Goal: Task Accomplishment & Management: Use online tool/utility

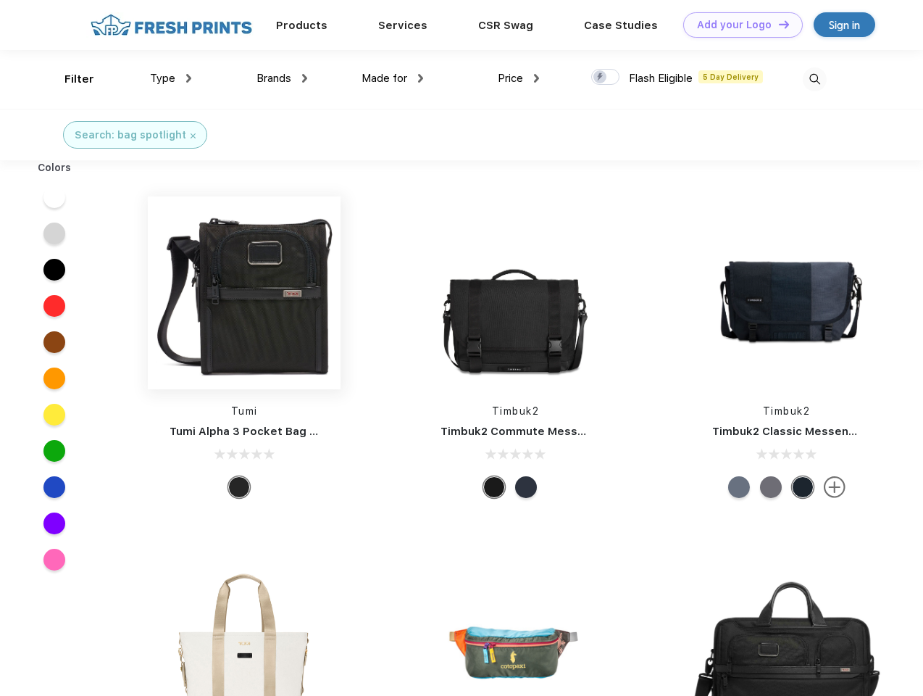
scroll to position [1, 0]
click at [738, 25] on link "Add your Logo Design Tool" at bounding box center [743, 24] width 120 height 25
click at [0, 0] on div "Design Tool" at bounding box center [0, 0] width 0 height 0
click at [777, 24] on link "Add your Logo Design Tool" at bounding box center [743, 24] width 120 height 25
click at [70, 79] on div "Filter" at bounding box center [79, 79] width 30 height 17
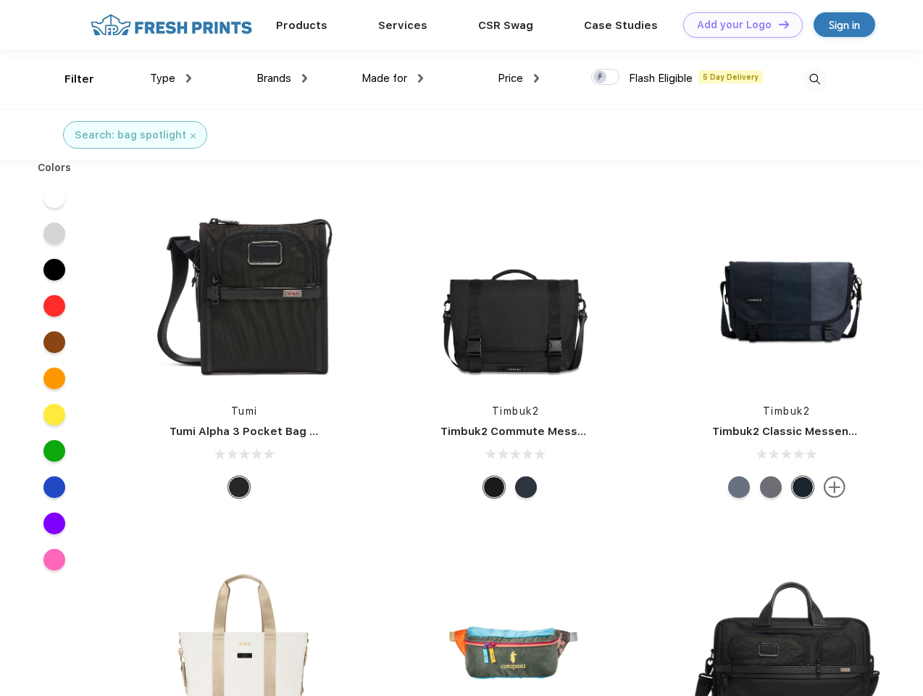
click at [171, 78] on span "Type" at bounding box center [162, 78] width 25 height 13
click at [282, 78] on span "Brands" at bounding box center [273, 78] width 35 height 13
click at [393, 78] on span "Made for" at bounding box center [385, 78] width 46 height 13
click at [519, 78] on span "Price" at bounding box center [510, 78] width 25 height 13
click at [606, 78] on div at bounding box center [605, 77] width 28 height 16
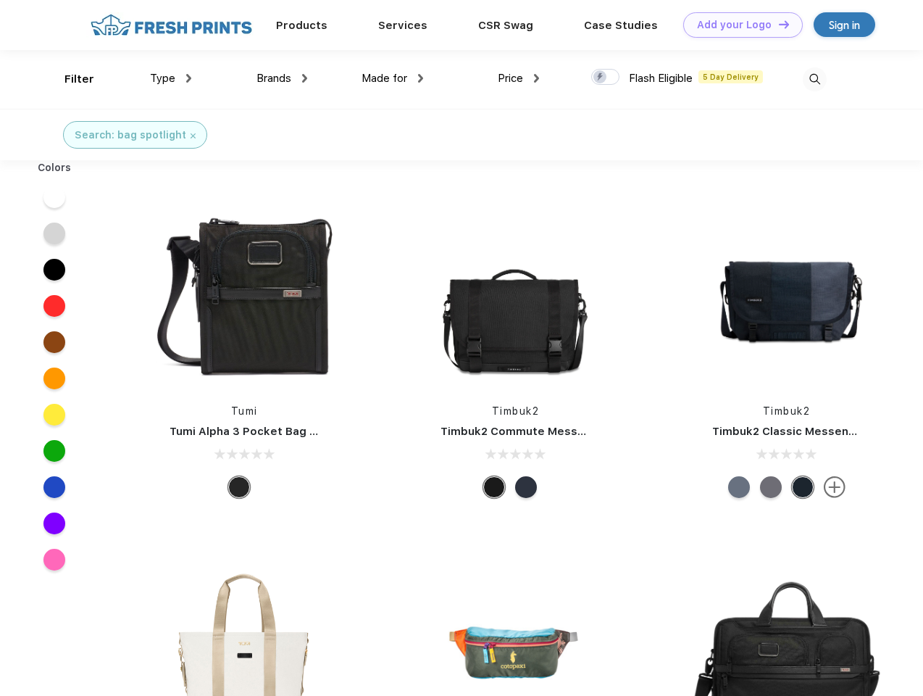
click at [601, 78] on input "checkbox" at bounding box center [595, 72] width 9 height 9
click at [814, 79] on img at bounding box center [815, 79] width 24 height 24
